Goal: Information Seeking & Learning: Find specific fact

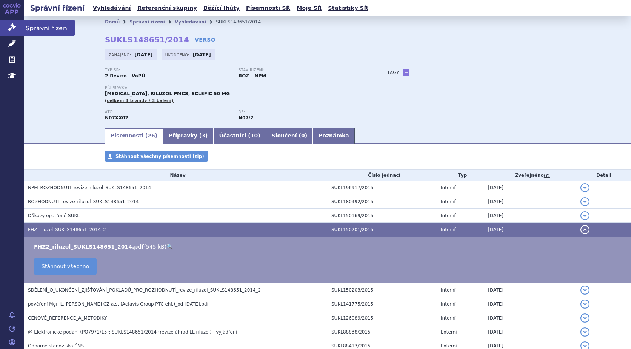
click at [33, 26] on span "Správní řízení" at bounding box center [49, 28] width 51 height 16
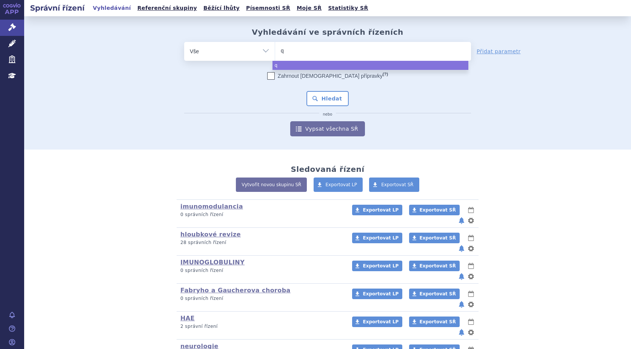
type input "qa"
type input "qals"
type input "qalsod"
type input "qalsody"
select select "qalsody"
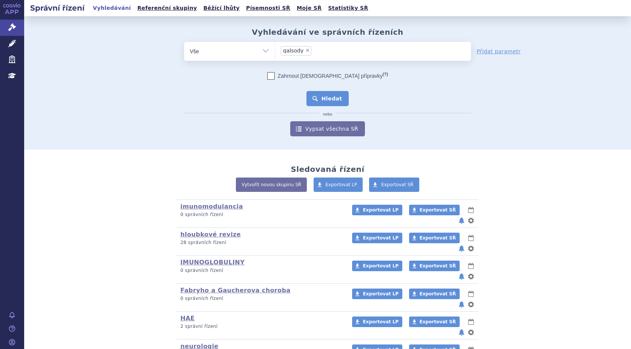
click at [329, 98] on button "Hledat" at bounding box center [327, 98] width 43 height 15
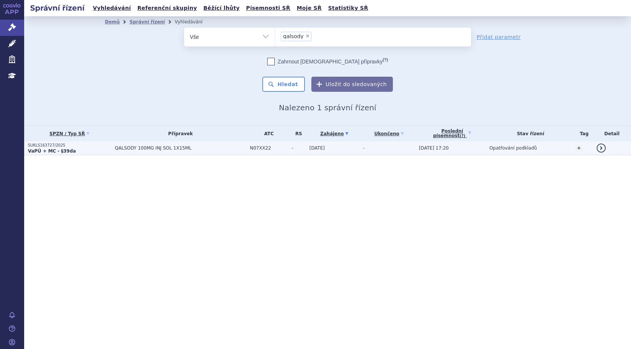
click at [42, 148] on strong "VaPÚ + MC - §39da" at bounding box center [52, 150] width 48 height 5
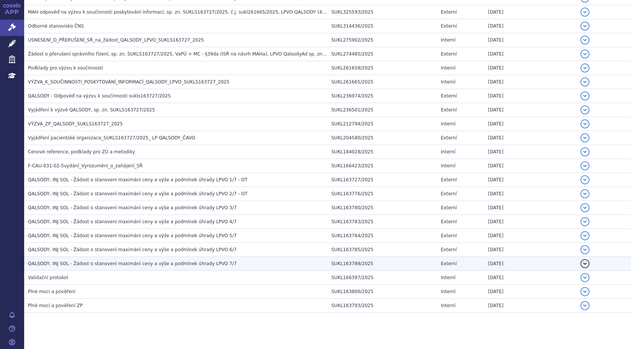
scroll to position [234, 0]
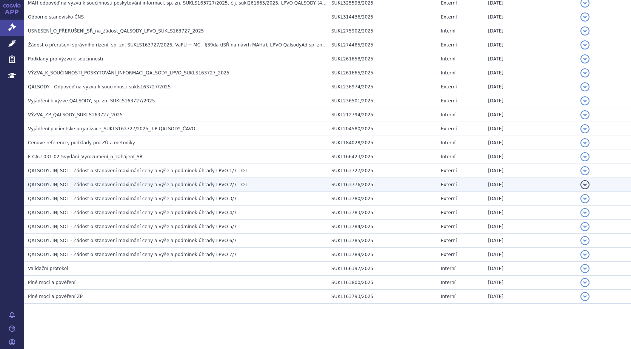
click at [202, 185] on span "QALSODY, INJ SOL - Žádost o stanovení maximání ceny a výše a podmínek úhrady LP…" at bounding box center [138, 184] width 220 height 5
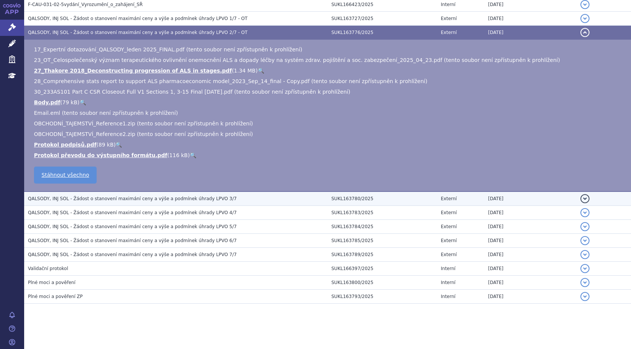
click at [128, 199] on span "QALSODY, INJ SOL - Žádost o stanovení maximání ceny a výše a podmínek úhrady LP…" at bounding box center [132, 198] width 209 height 5
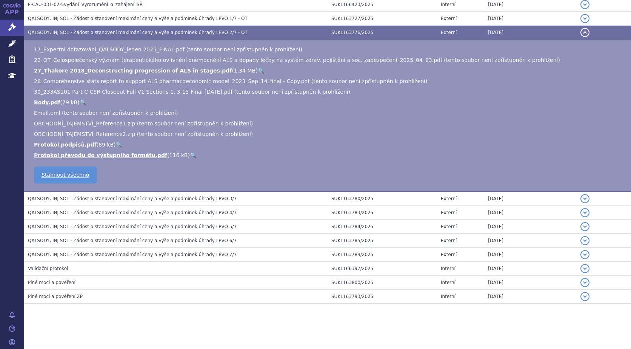
scroll to position [312, 0]
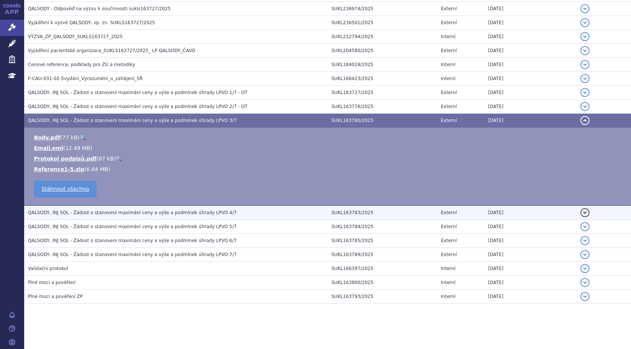
click at [105, 212] on span "QALSODY, INJ SOL - Žádost o stanovení maximání ceny a výše a podmínek úhrady LP…" at bounding box center [132, 212] width 209 height 5
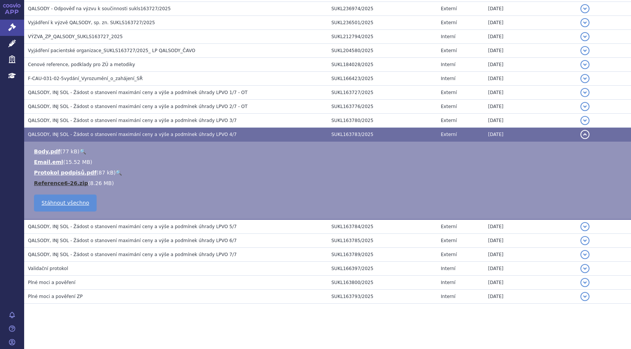
click at [67, 182] on link "Reference6-26.zip" at bounding box center [61, 183] width 54 height 6
click at [58, 182] on link "Reference6-26.zip" at bounding box center [61, 183] width 54 height 6
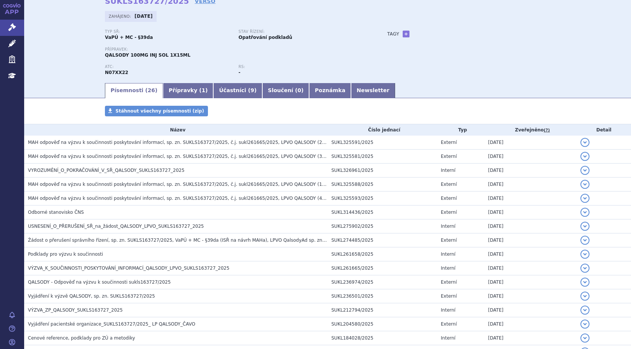
scroll to position [0, 0]
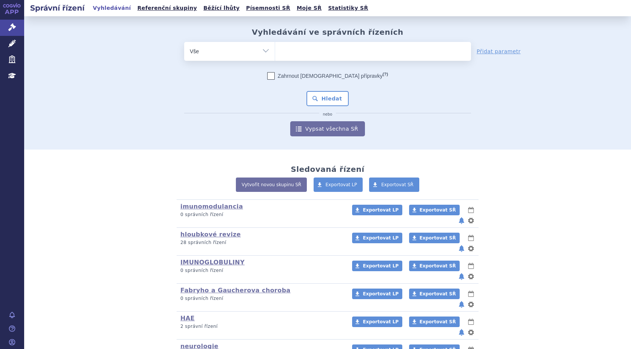
type input "SIALANAR"
select select "SIALANAR"
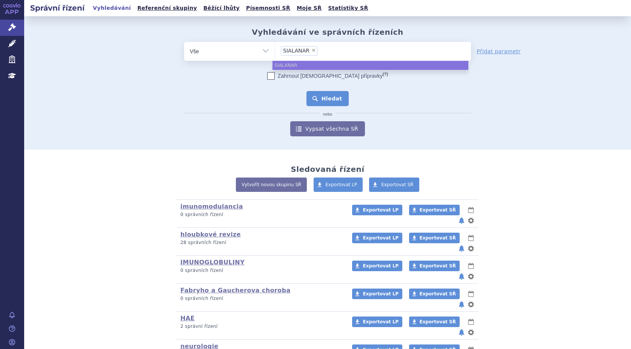
click at [334, 102] on button "Hledat" at bounding box center [327, 98] width 43 height 15
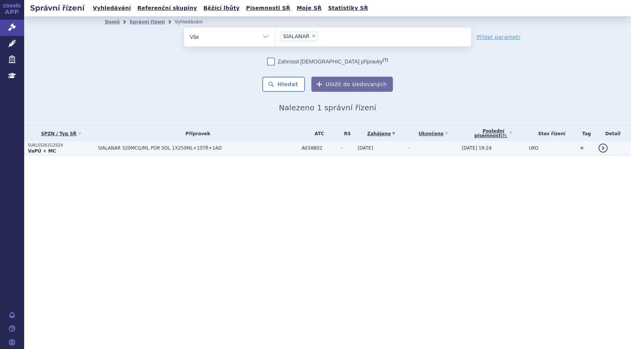
click at [48, 151] on strong "VaPÚ + MC" at bounding box center [42, 150] width 28 height 5
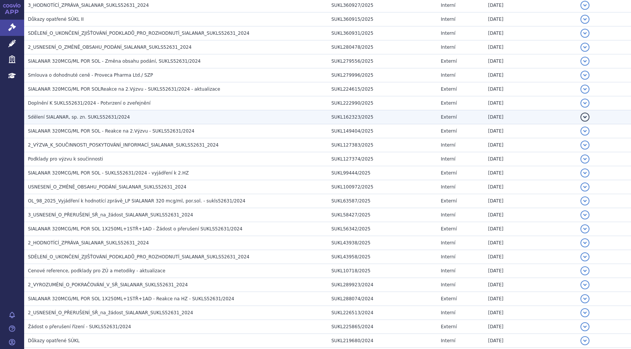
scroll to position [126, 0]
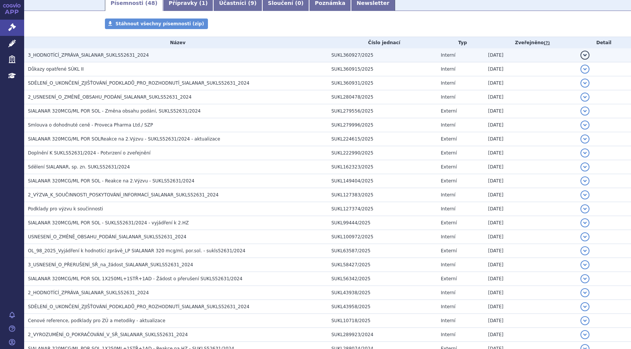
click at [102, 56] on span "3_HODNOTÍCÍ_ZPRÁVA_SIALANAR_SUKLS52631_2024" at bounding box center [88, 54] width 121 height 5
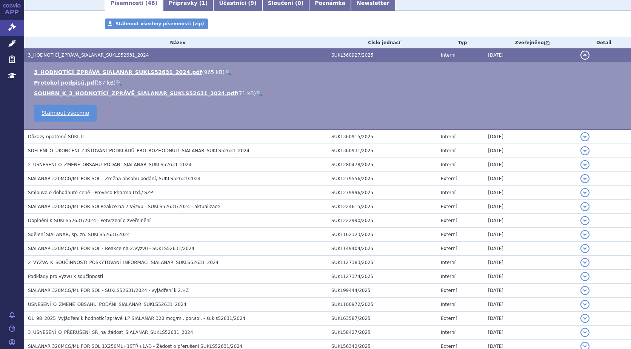
click at [225, 72] on link "🔍" at bounding box center [228, 72] width 6 height 6
